Goal: Task Accomplishment & Management: Complete application form

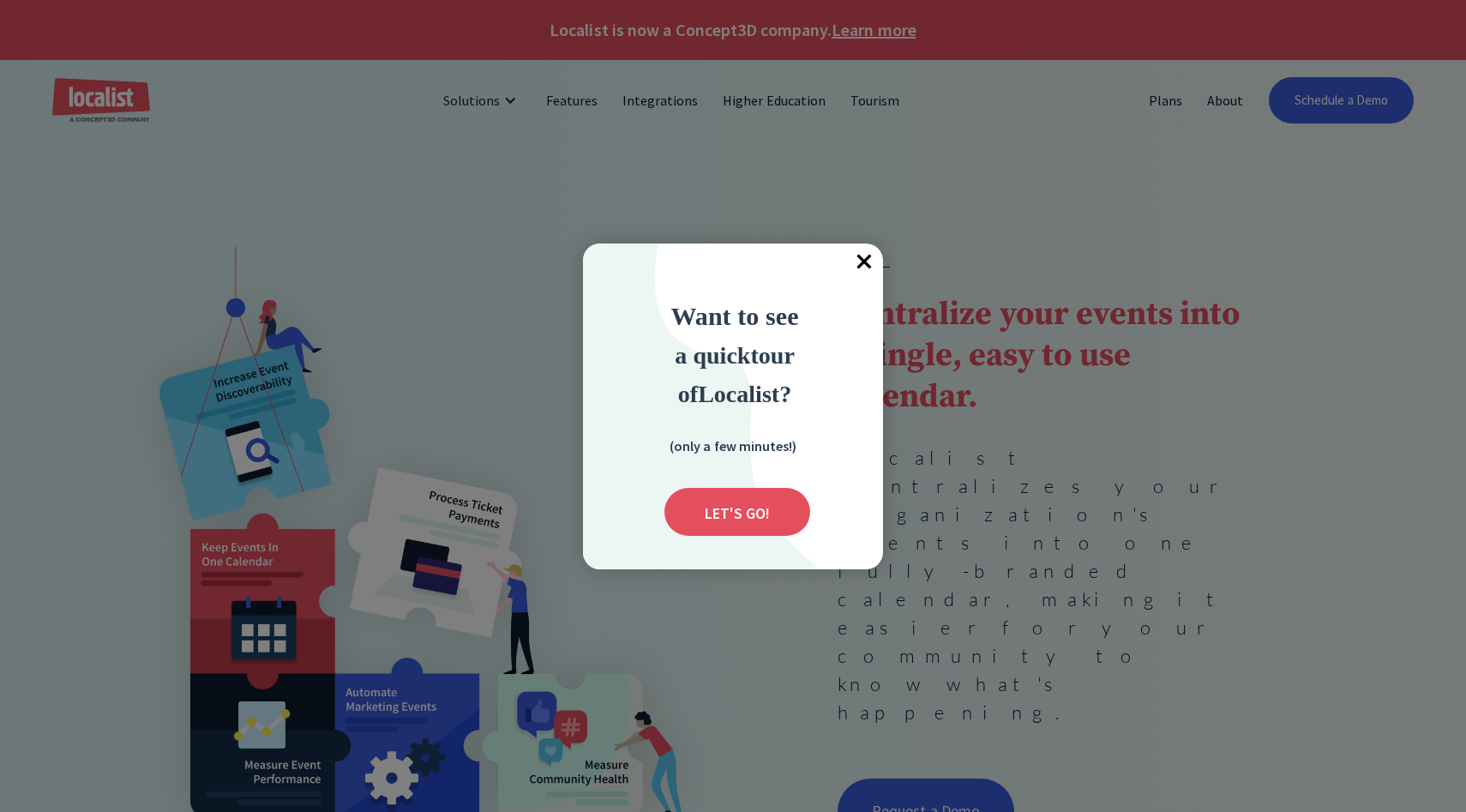
click at [865, 249] on span "×" at bounding box center [863, 262] width 38 height 38
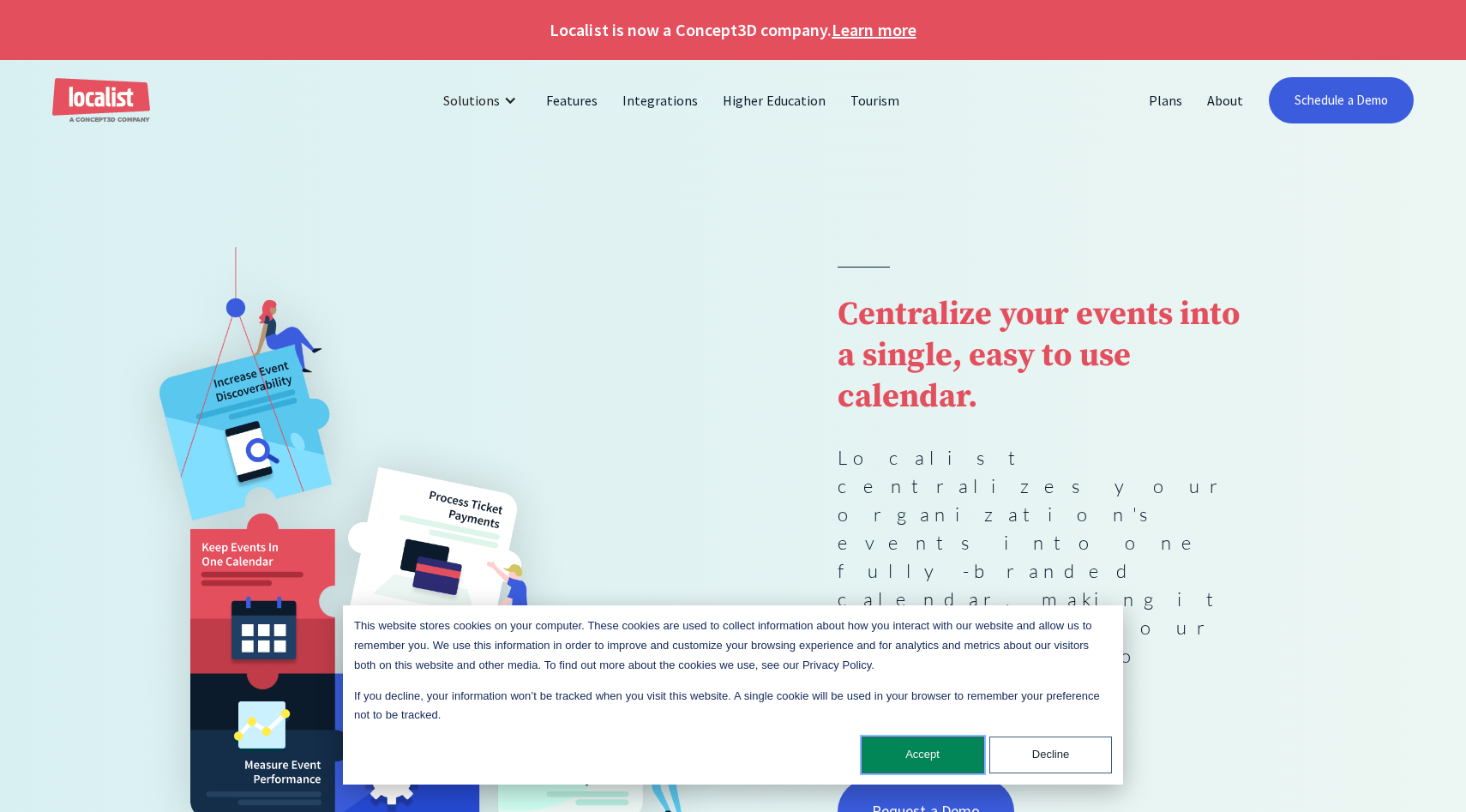
click at [919, 753] on button "Accept" at bounding box center [922, 755] width 123 height 37
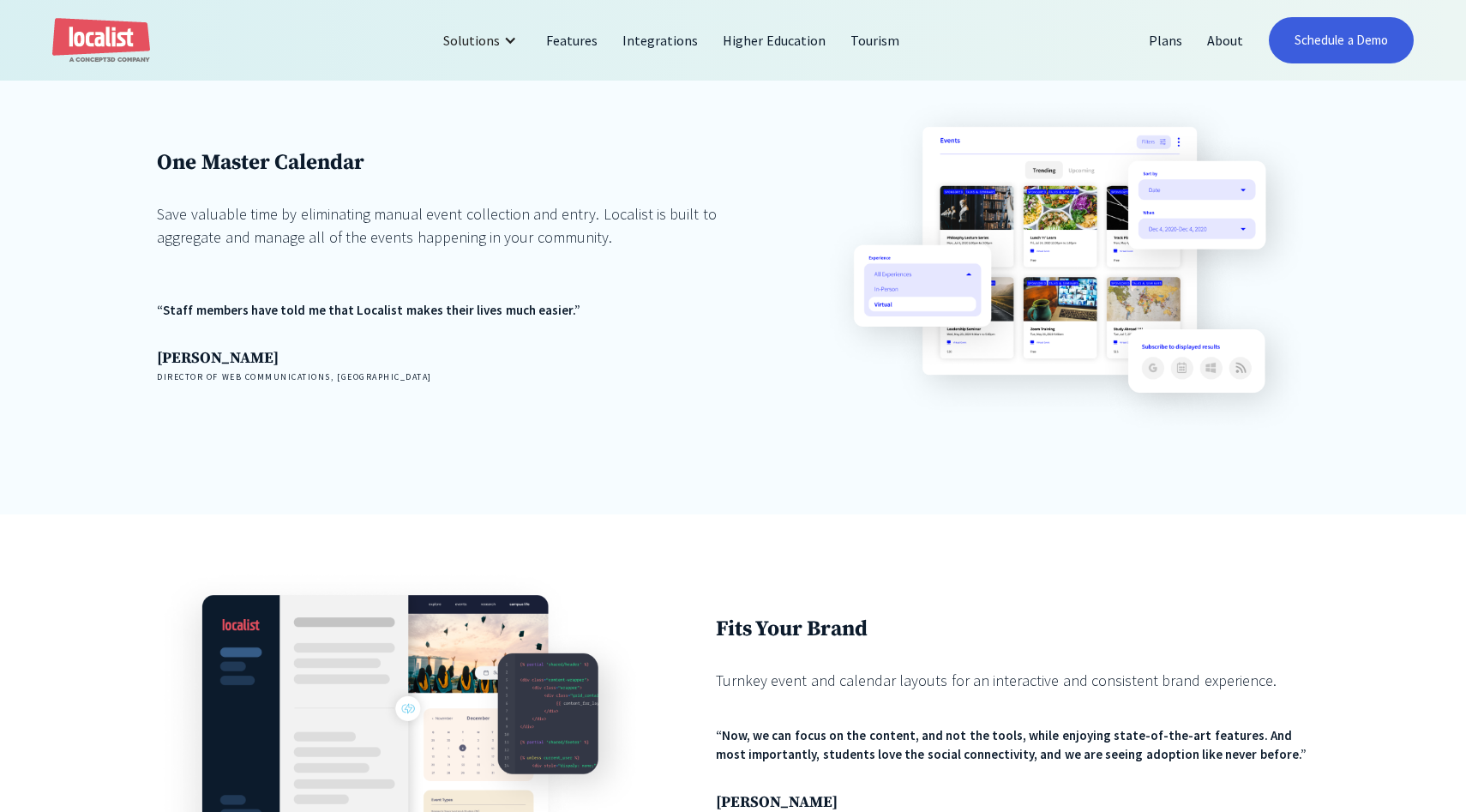
scroll to position [1294, 0]
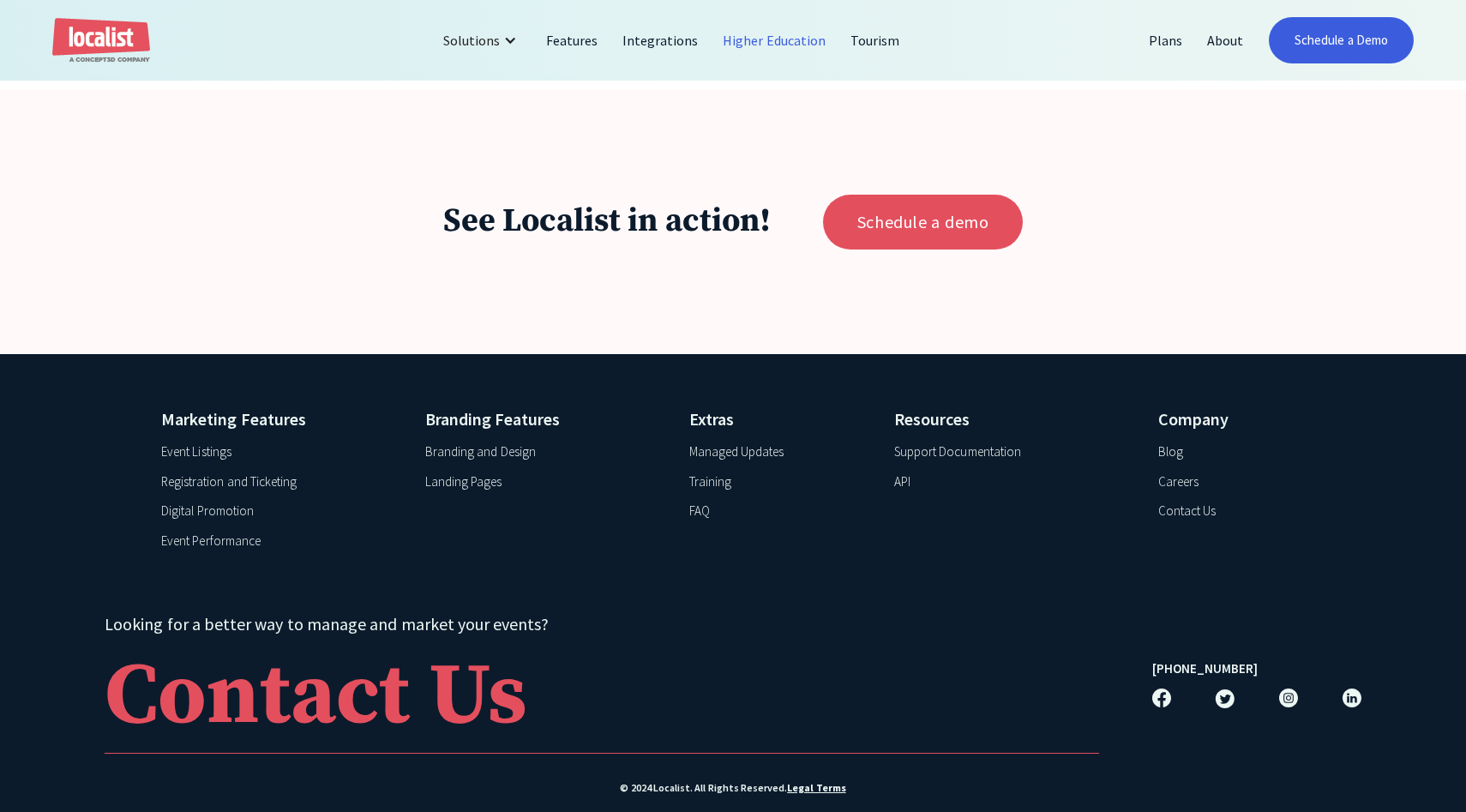
scroll to position [4285, 0]
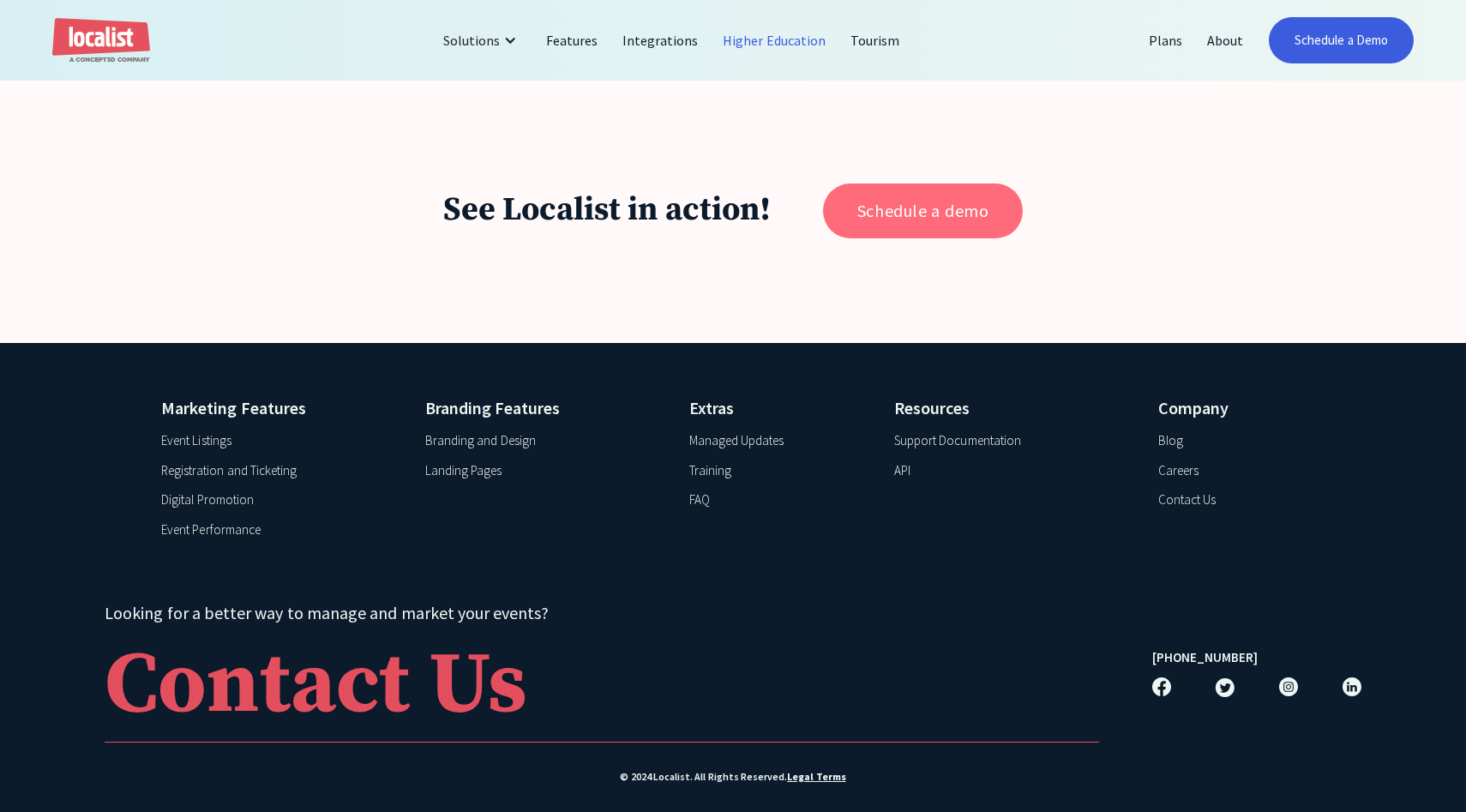
click at [855, 213] on link "Schedule a demo" at bounding box center [922, 210] width 200 height 55
